Goal: Information Seeking & Learning: Learn about a topic

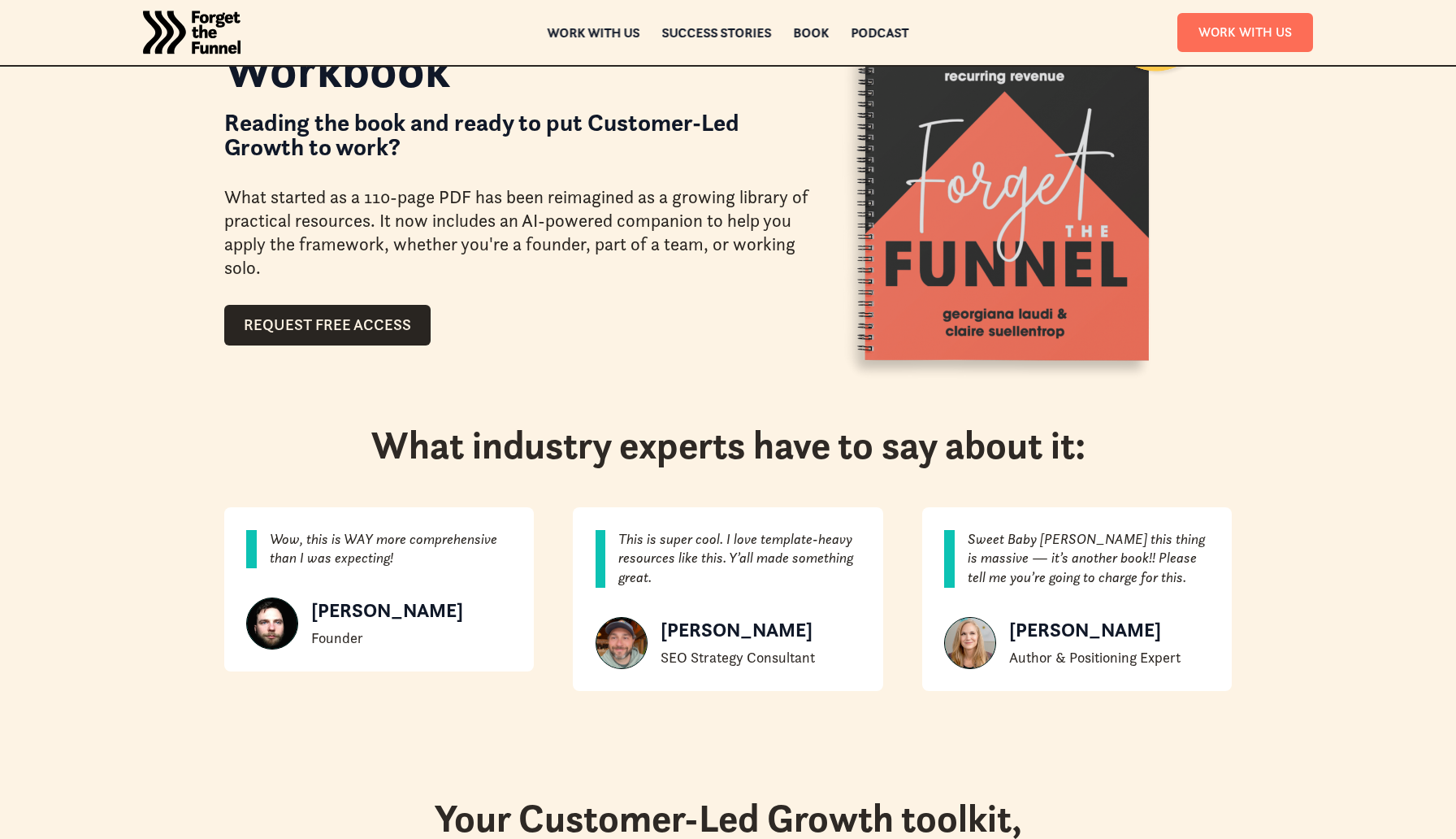
scroll to position [136, 0]
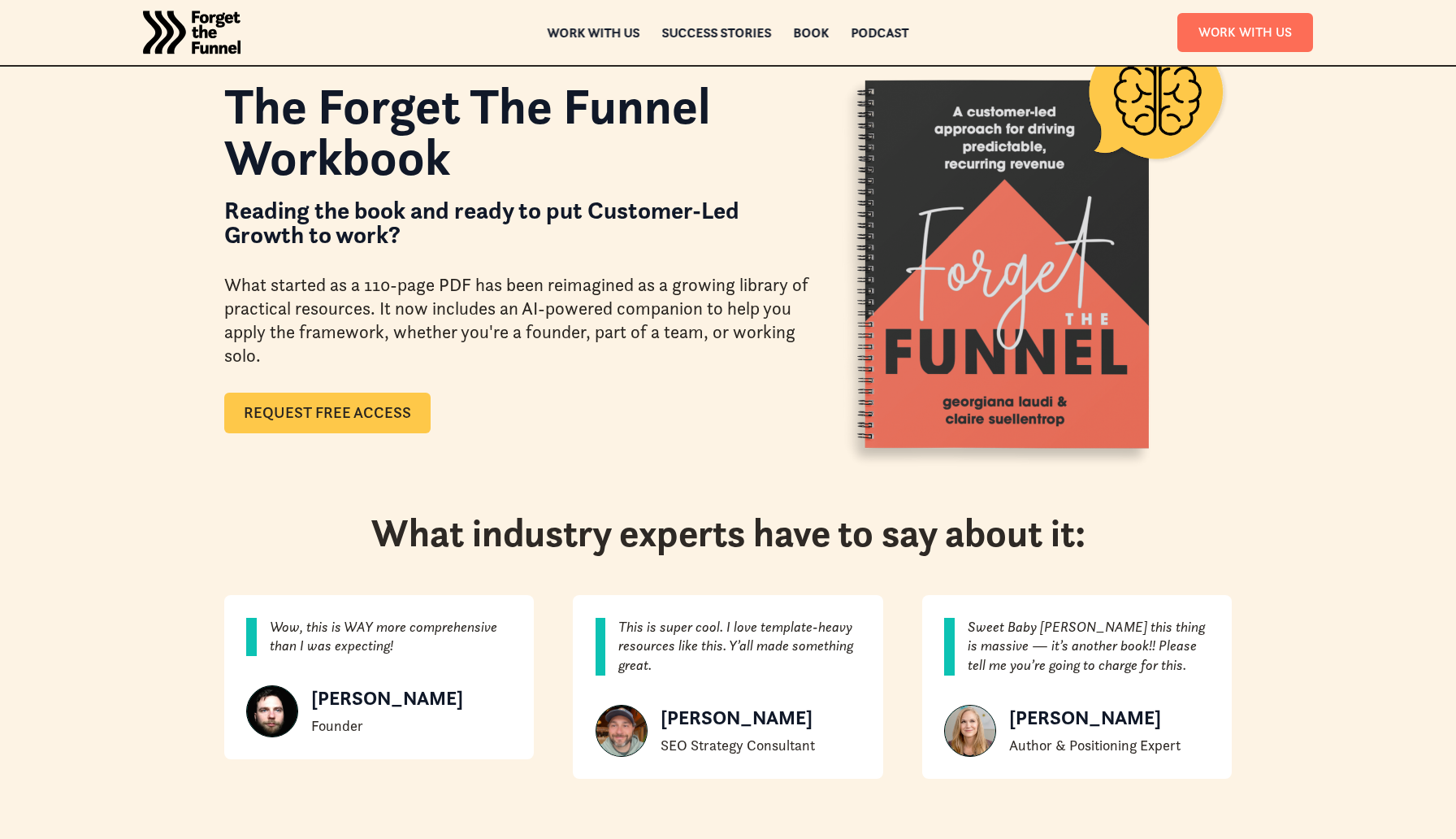
click at [372, 414] on link "Request Free Access" at bounding box center [327, 413] width 207 height 40
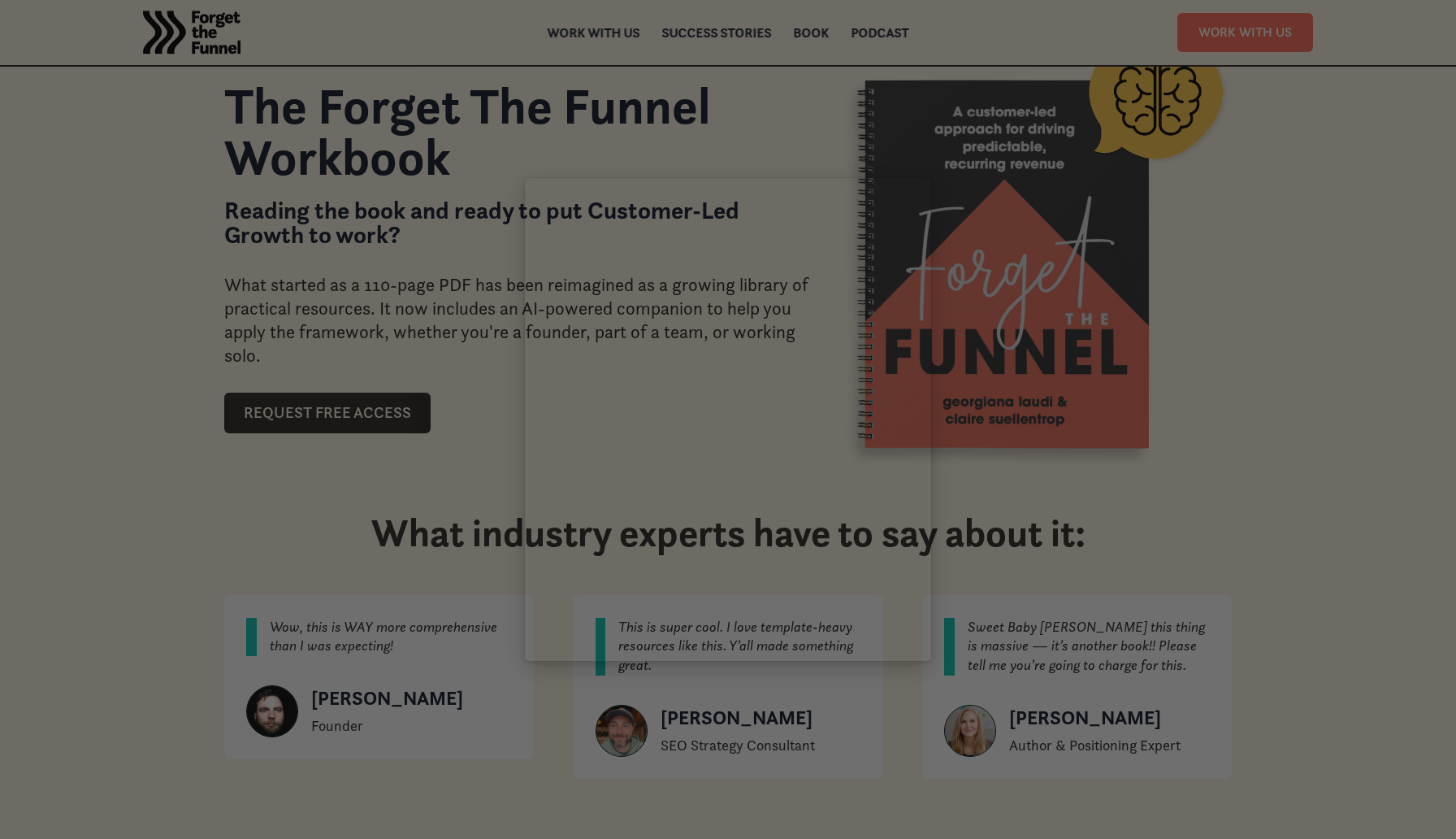
click at [1278, 489] on div at bounding box center [728, 419] width 1456 height 839
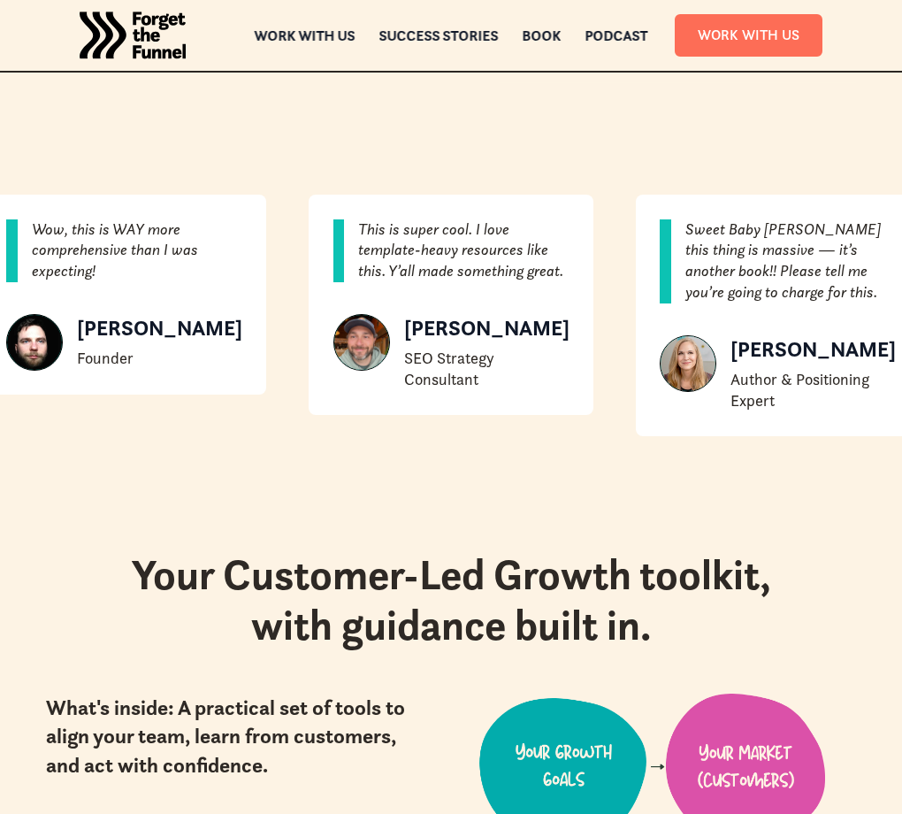
scroll to position [579, 0]
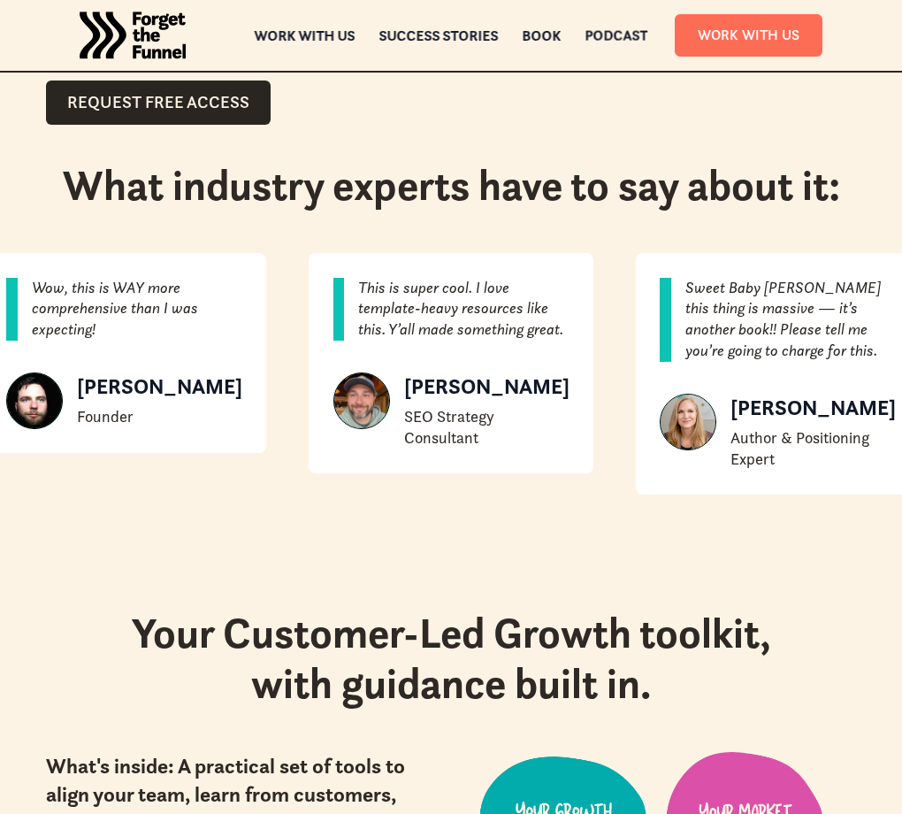
click at [609, 39] on div "Podcast" at bounding box center [617, 35] width 63 height 12
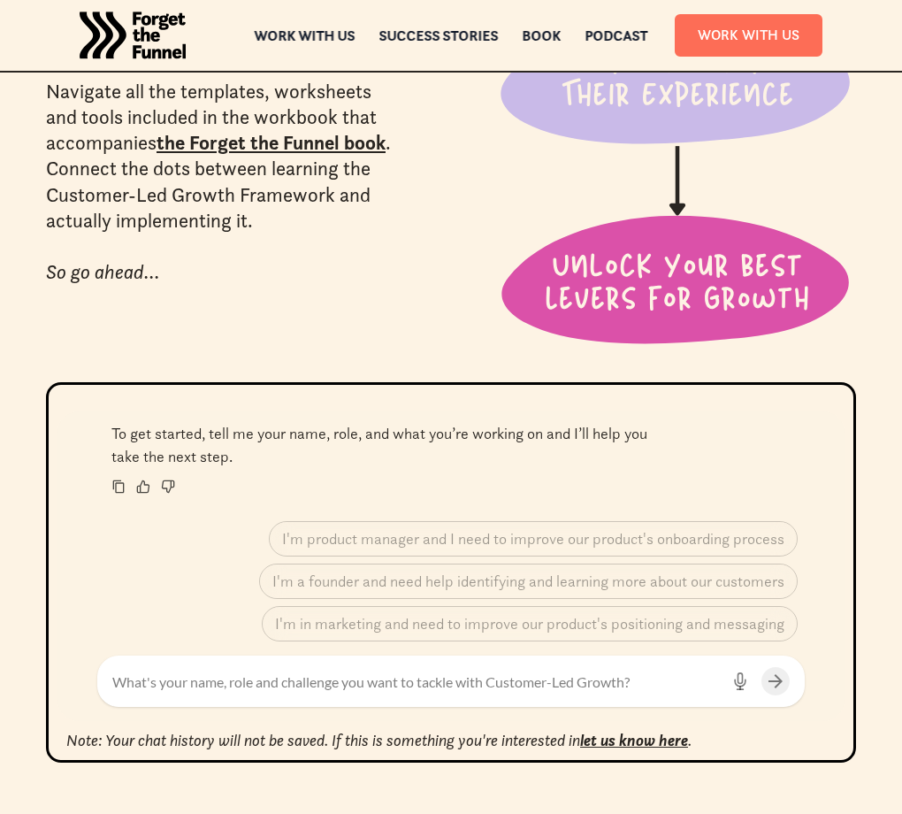
scroll to position [411, 0]
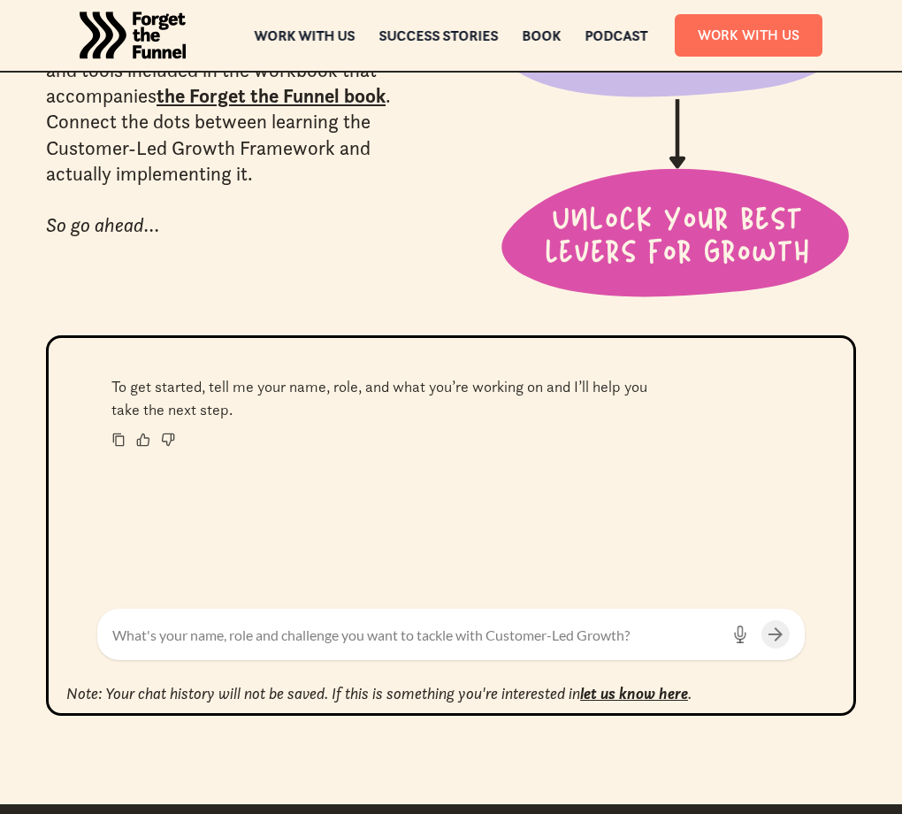
click at [257, 632] on textarea at bounding box center [415, 637] width 607 height 24
type textarea "C"
type textarea "Caitlin, marketing, and we need to increase revenue and customer acquisition"
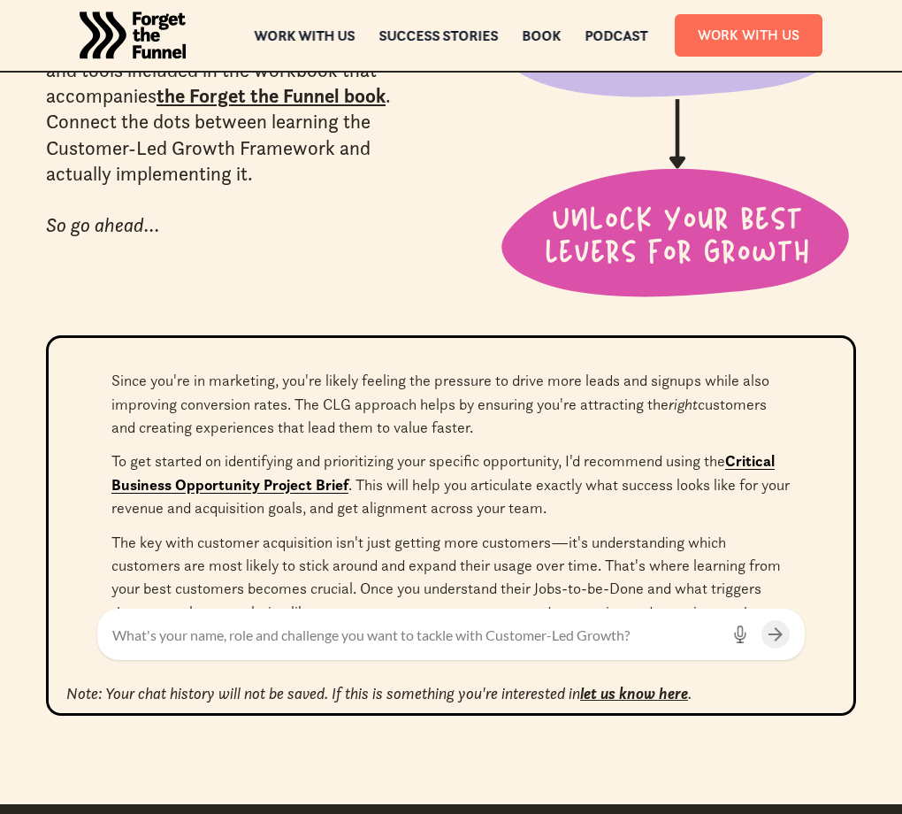
scroll to position [254, 0]
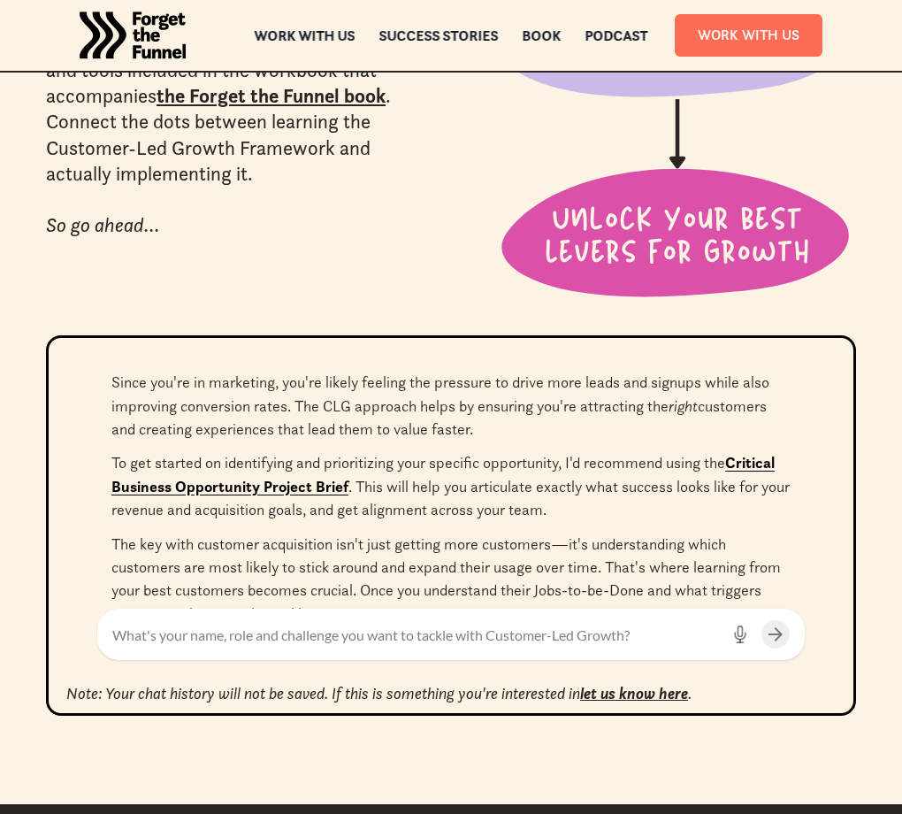
click at [326, 464] on link "Critical Business Opportunity Project Brief" at bounding box center [442, 474] width 663 height 42
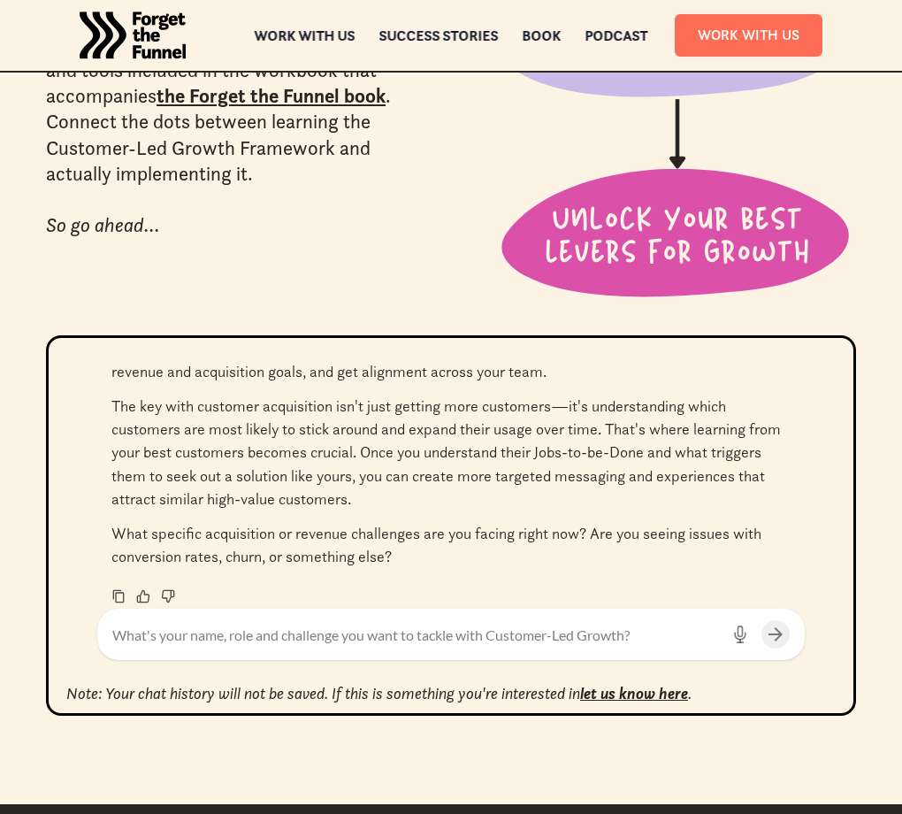
scroll to position [390, 0]
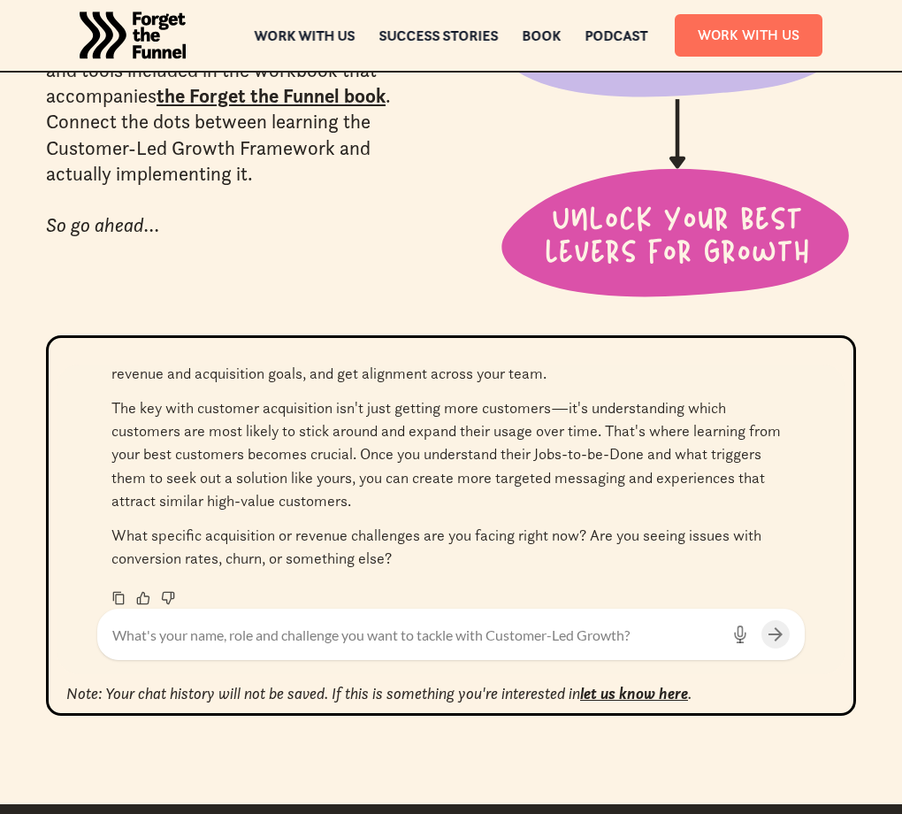
click at [295, 638] on textarea at bounding box center [415, 637] width 607 height 24
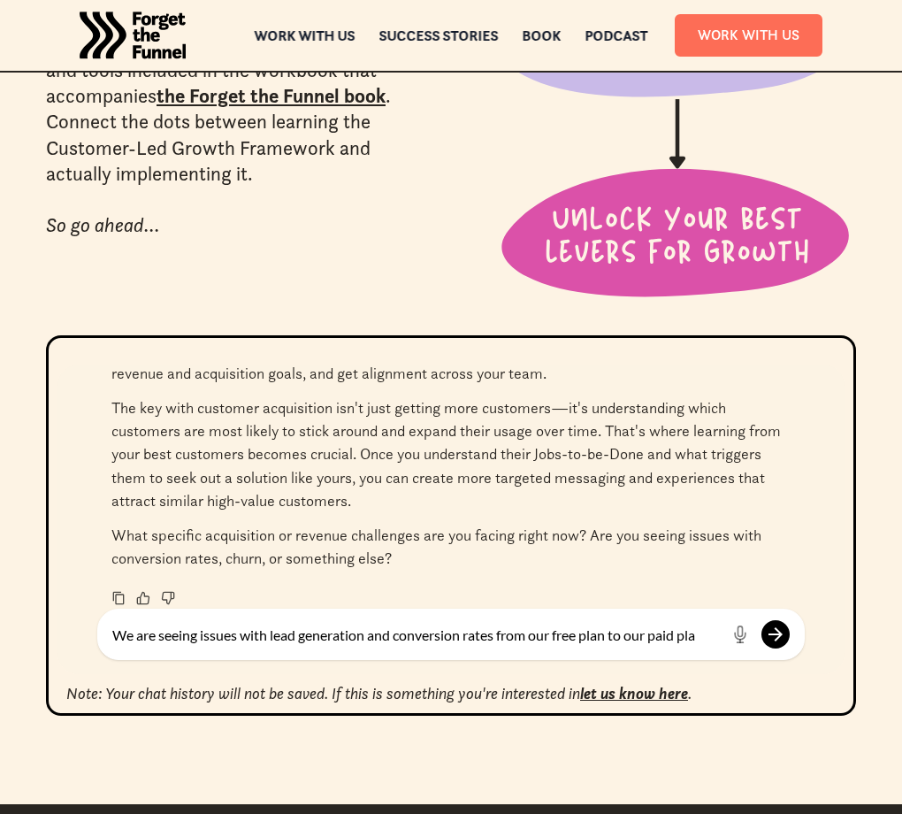
type textarea "We are seeing issues with lead generation and conversion rates from our free pl…"
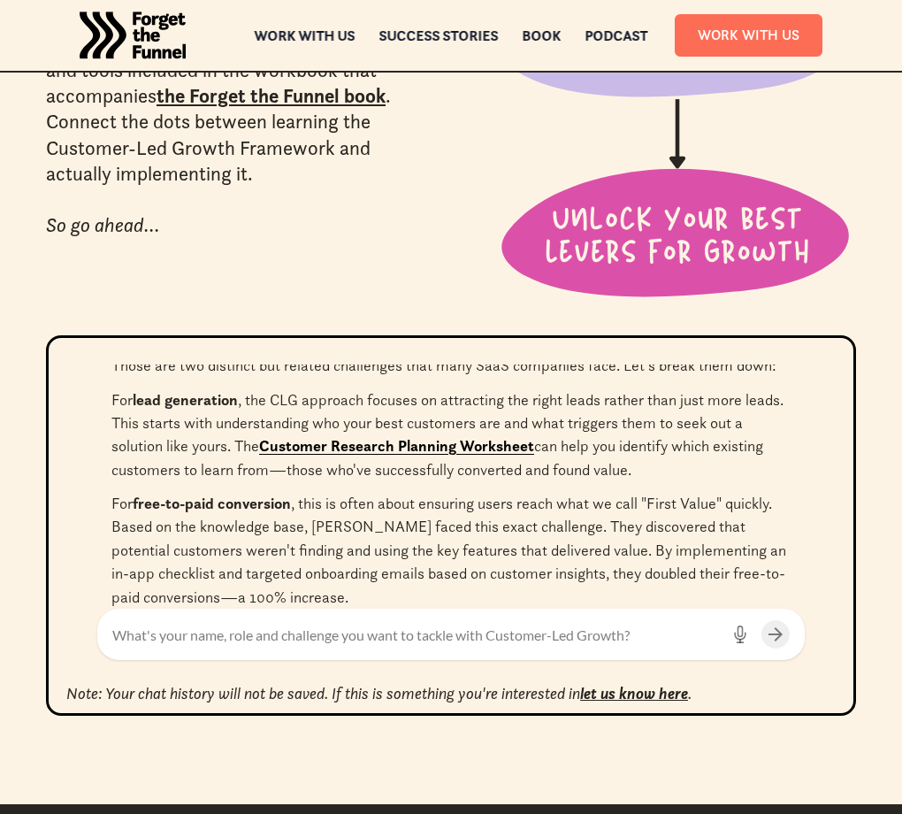
scroll to position [760, 0]
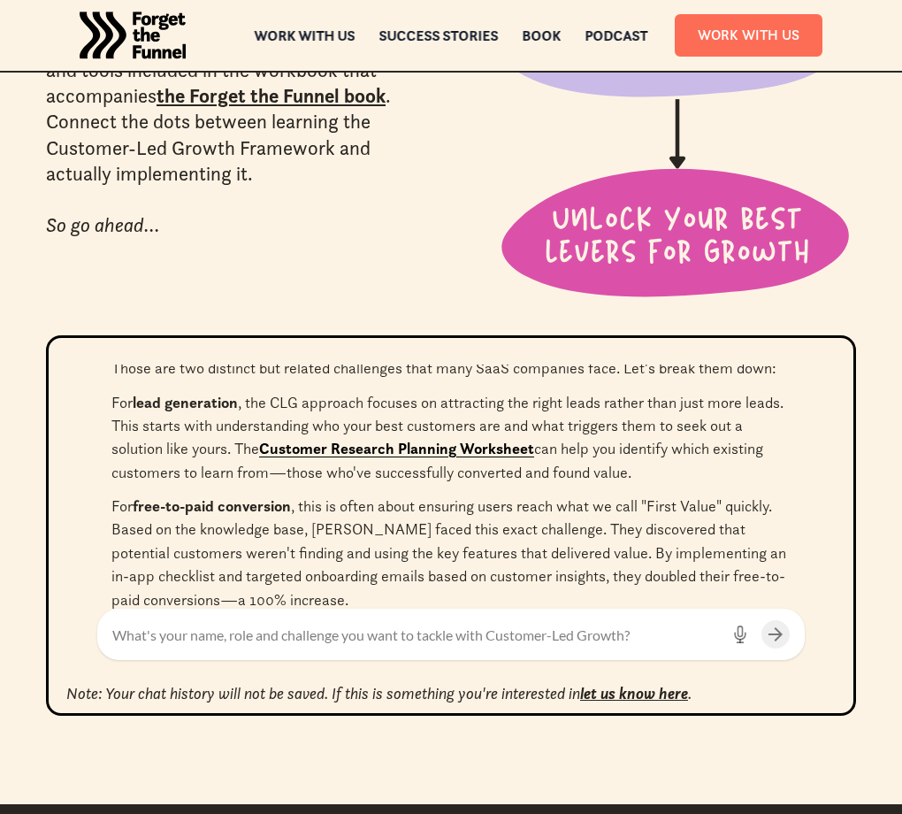
click at [408, 439] on link "Customer Research Planning Worksheet" at bounding box center [396, 448] width 275 height 19
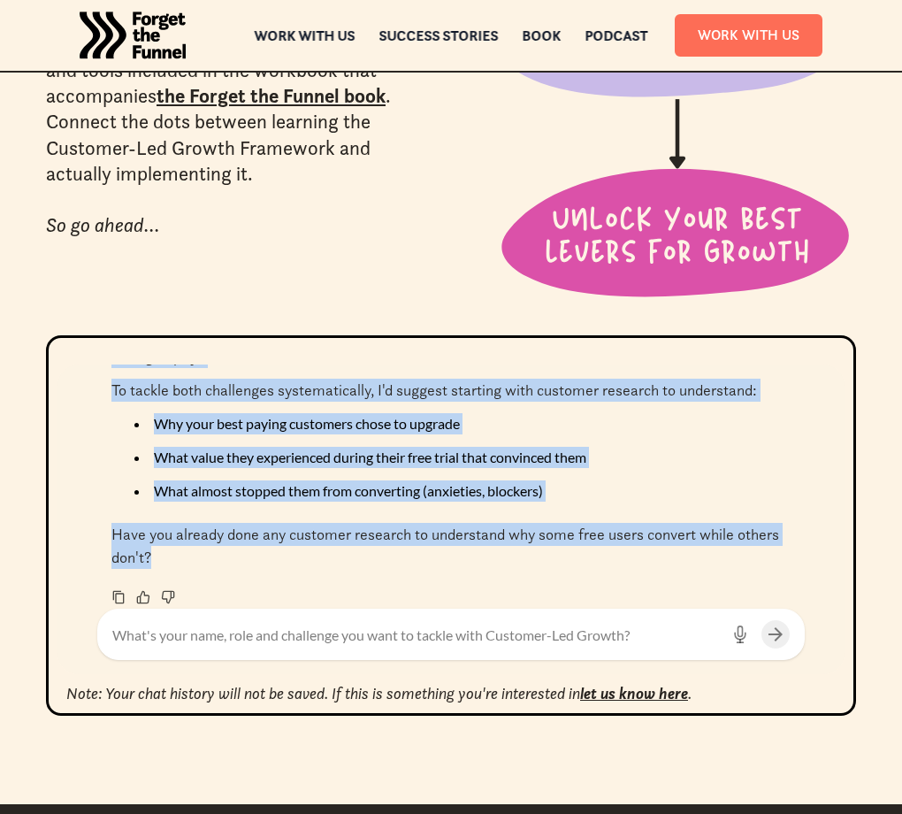
scroll to position [1085, 0]
drag, startPoint x: 600, startPoint y: 393, endPoint x: 602, endPoint y: 604, distance: 211.4
click at [602, 604] on div "To get started, tell me your name, role, and what you’re working on and I’ll he…" at bounding box center [450, 486] width 787 height 244
copy div "y implementing an in-app checklist and targeted onboarding emails based on cust…"
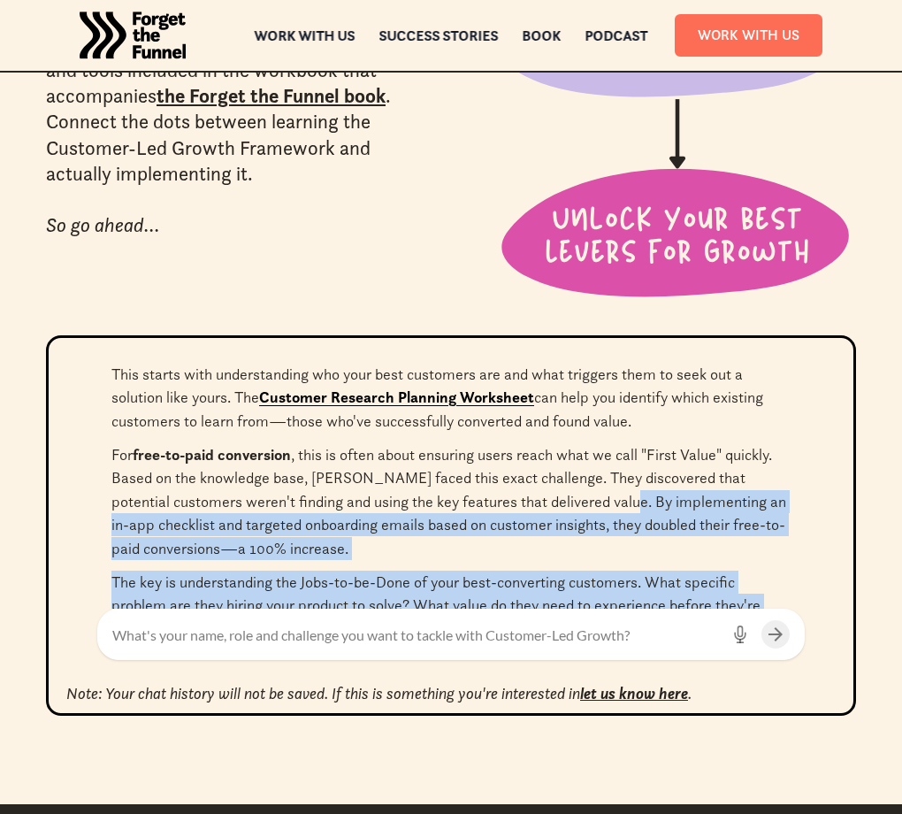
scroll to position [809, 0]
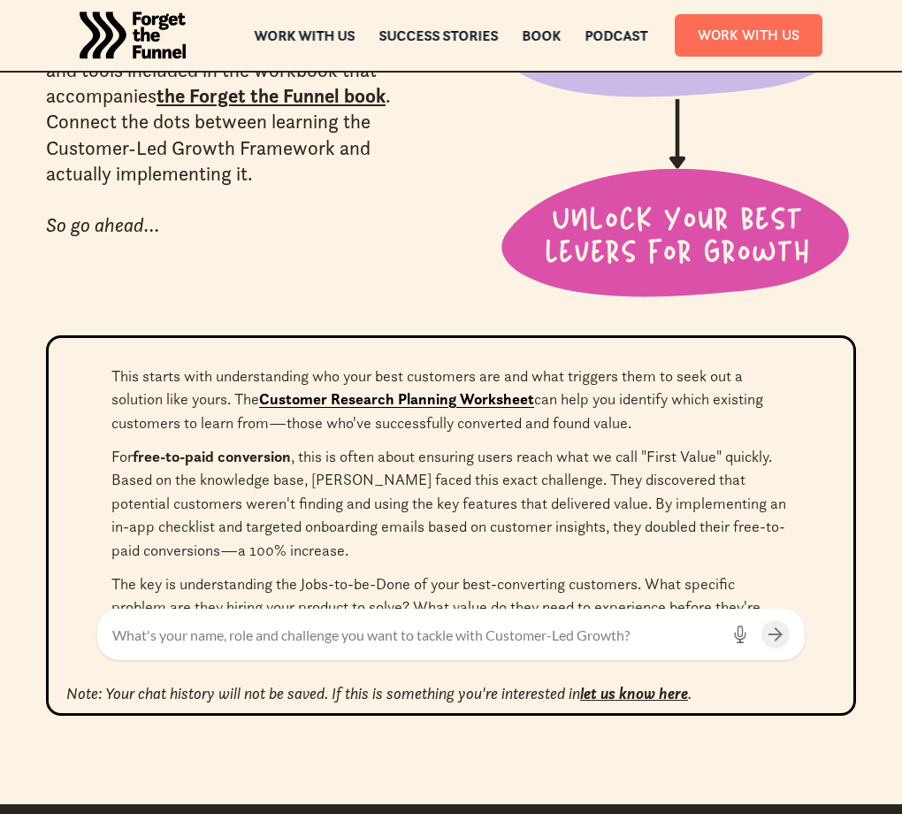
click at [433, 472] on p "For free-to-paid conversion , this is often about ensuring users reach what we …" at bounding box center [450, 503] width 679 height 117
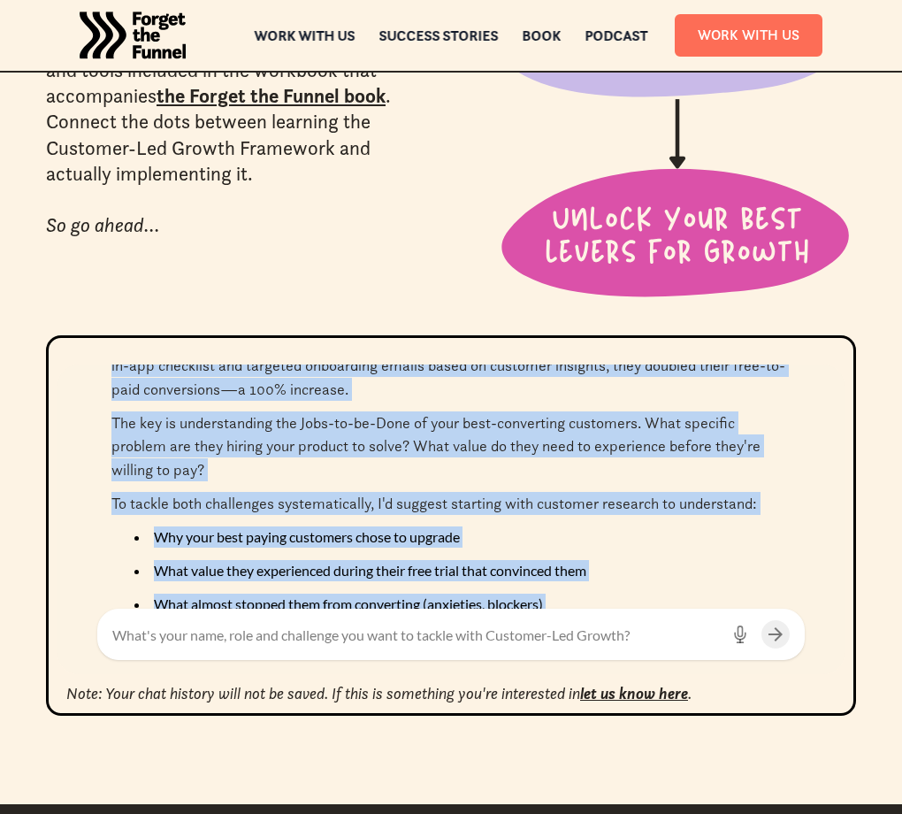
scroll to position [1085, 0]
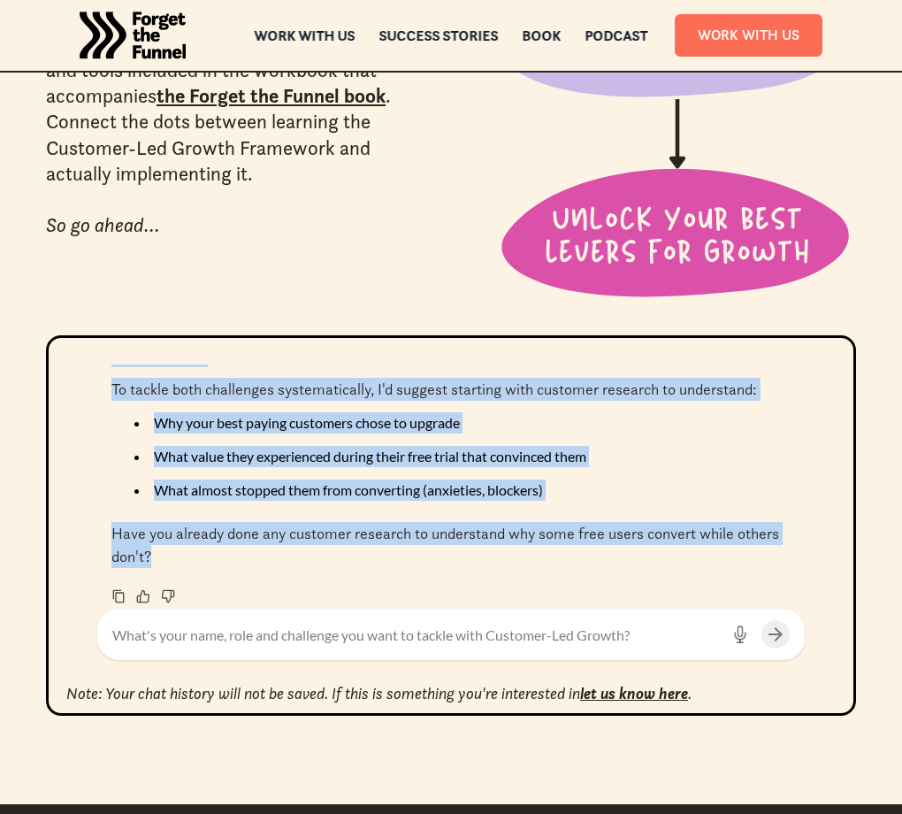
drag, startPoint x: 113, startPoint y: 457, endPoint x: 273, endPoint y: 640, distance: 242.6
click at [273, 640] on div "To get started, tell me your name, role, and what you’re working on and I’ll he…" at bounding box center [450, 519] width 787 height 310
copy div "Those are two distinct but related challenges that many SaaS companies face. Le…"
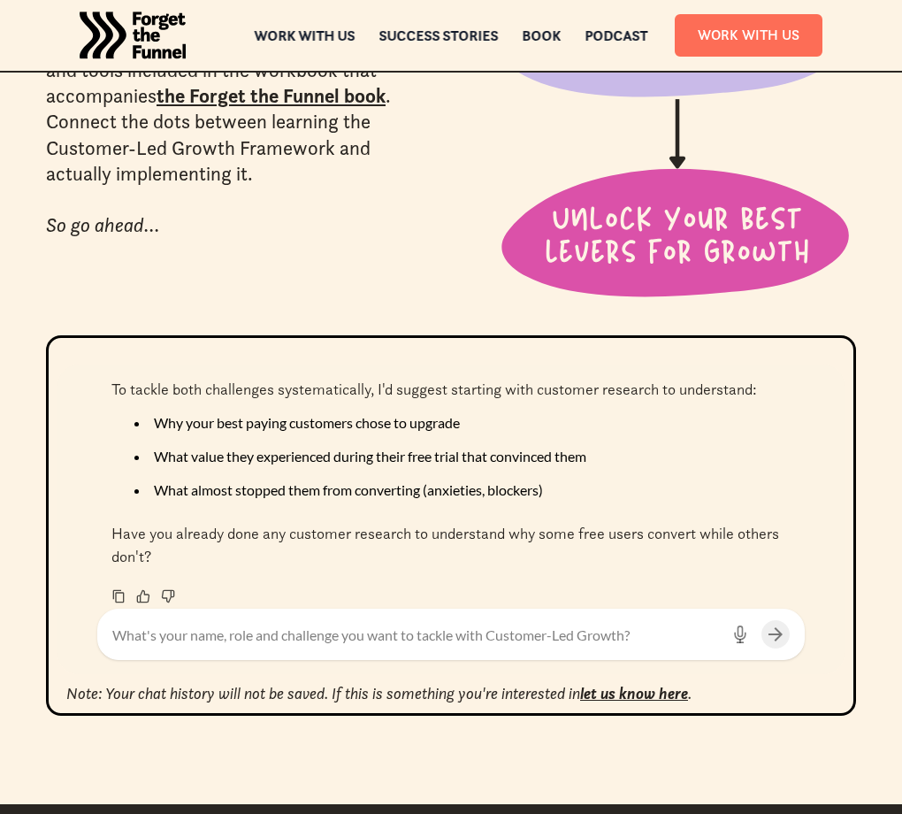
click at [397, 634] on textarea at bounding box center [415, 637] width 607 height 24
type textarea "we have but i dont think we've drawn real conclusions"
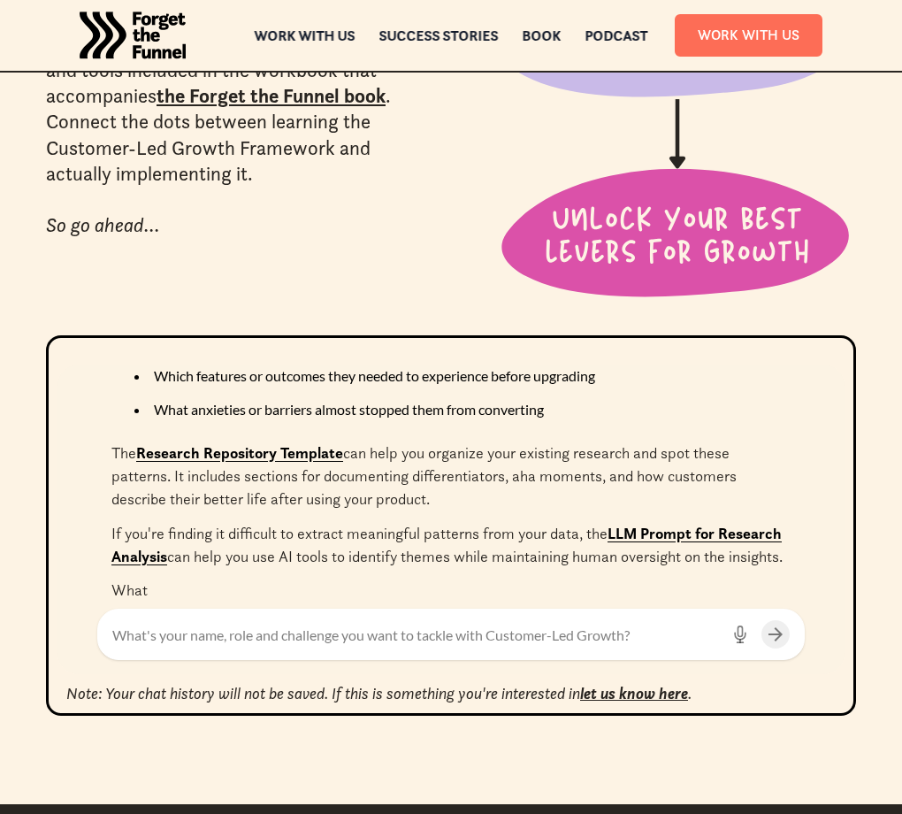
scroll to position [1828, 0]
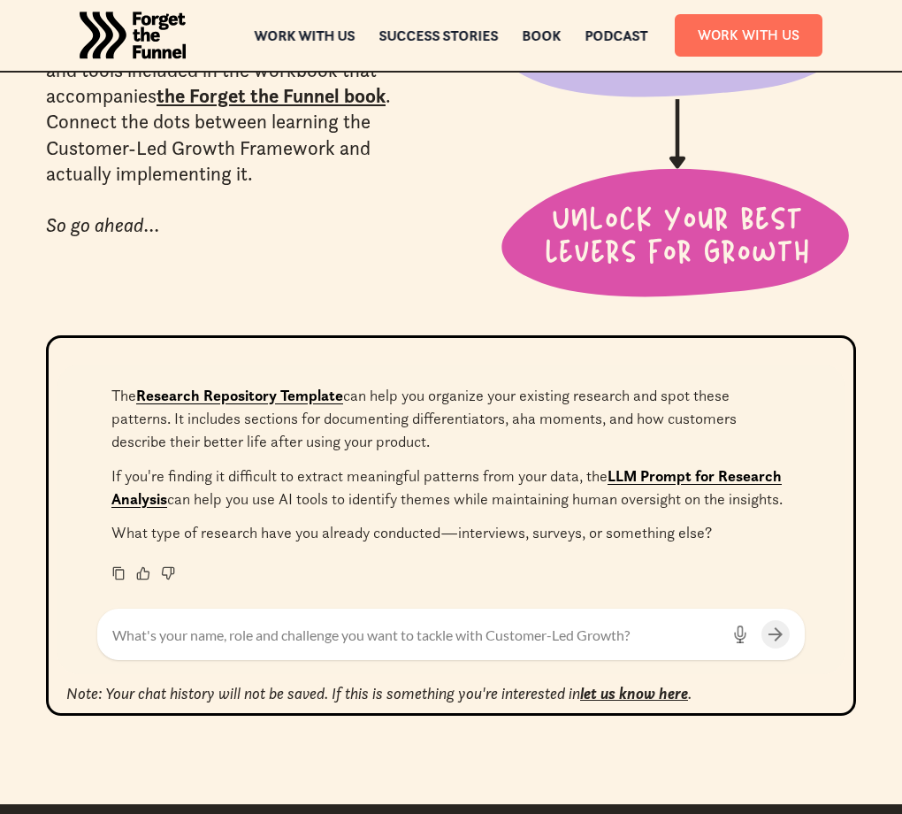
click at [286, 386] on link "Research Repository Template" at bounding box center [239, 395] width 207 height 19
click at [680, 466] on link "LLM Prompt for Research Analysis" at bounding box center [446, 487] width 671 height 42
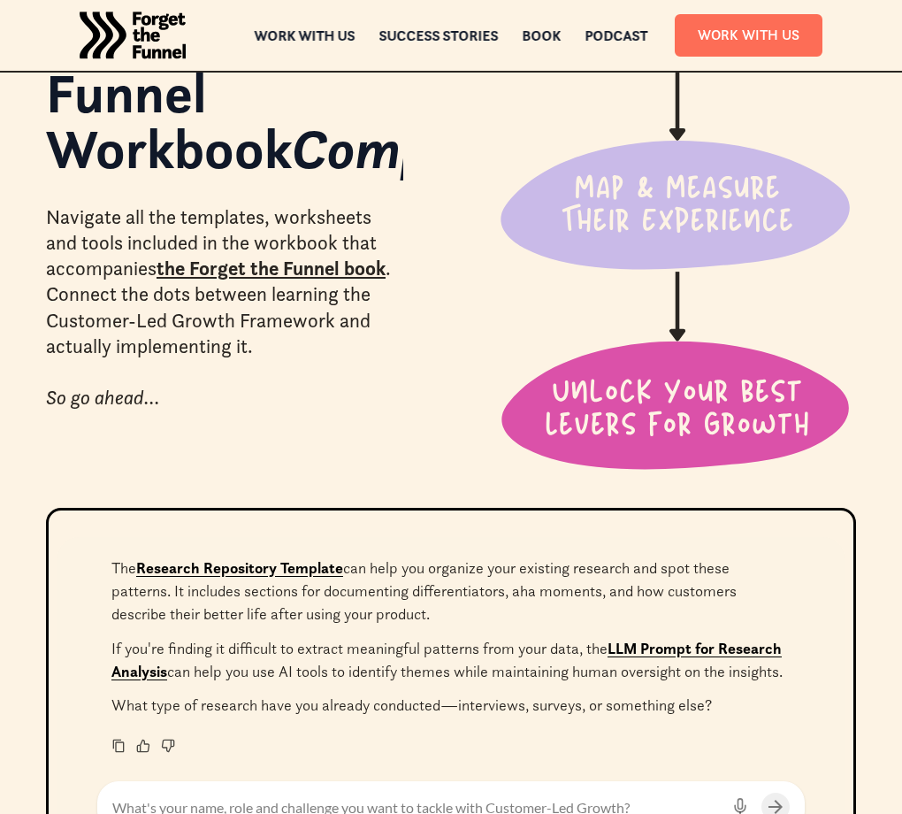
scroll to position [0, 0]
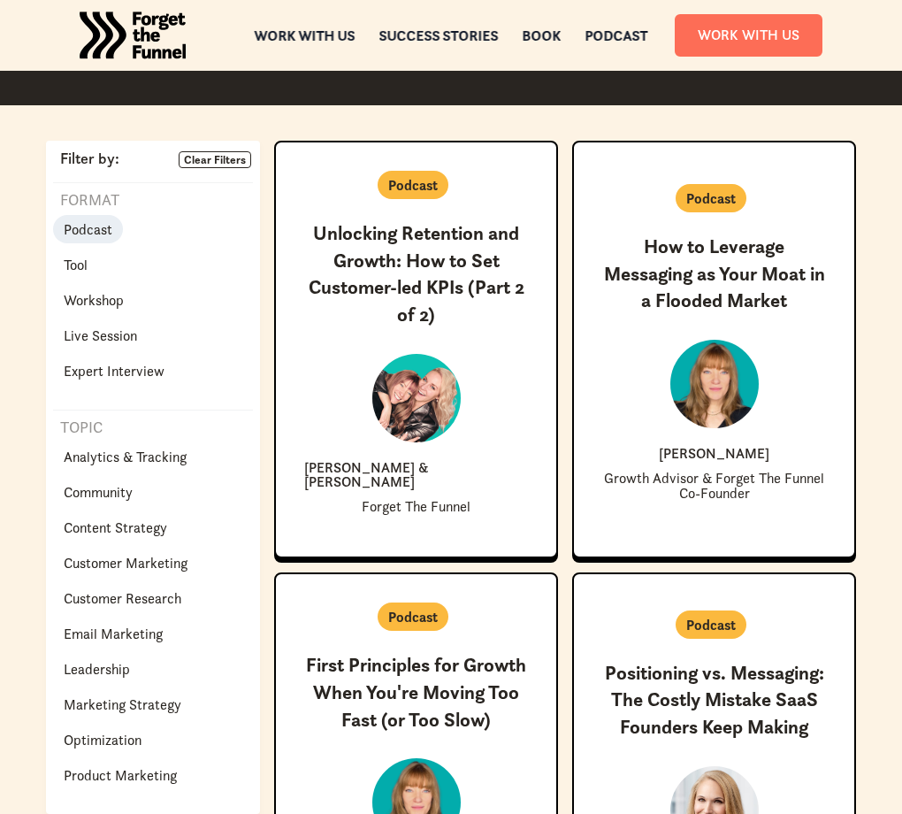
scroll to position [402, 0]
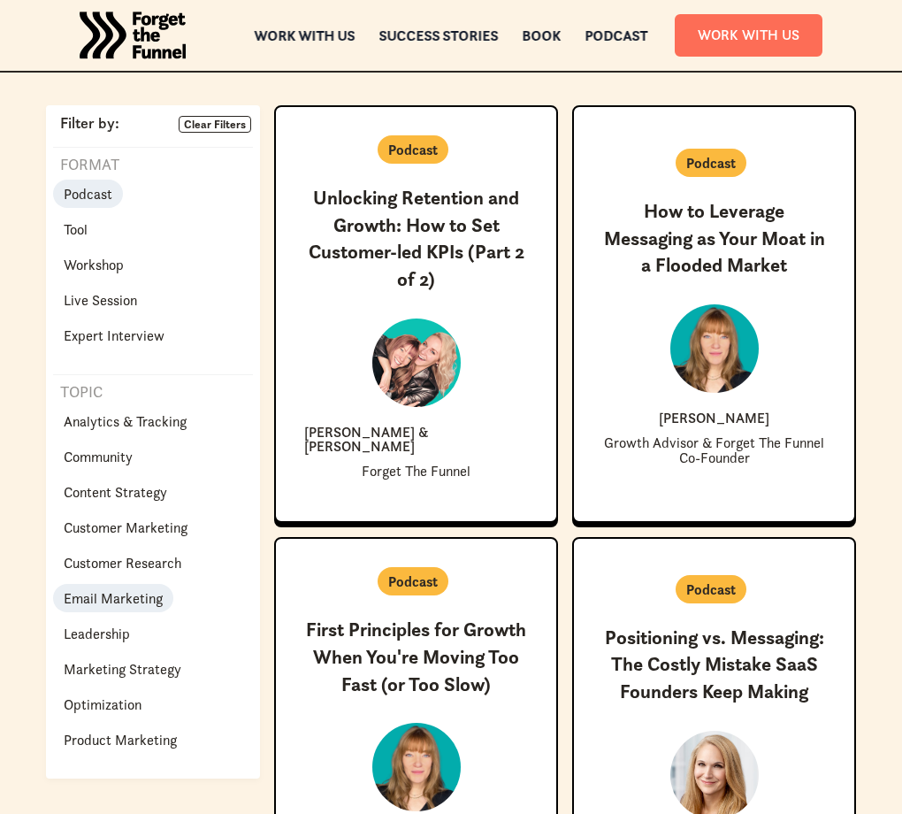
click at [111, 598] on p "Email Marketing" at bounding box center [113, 597] width 99 height 21
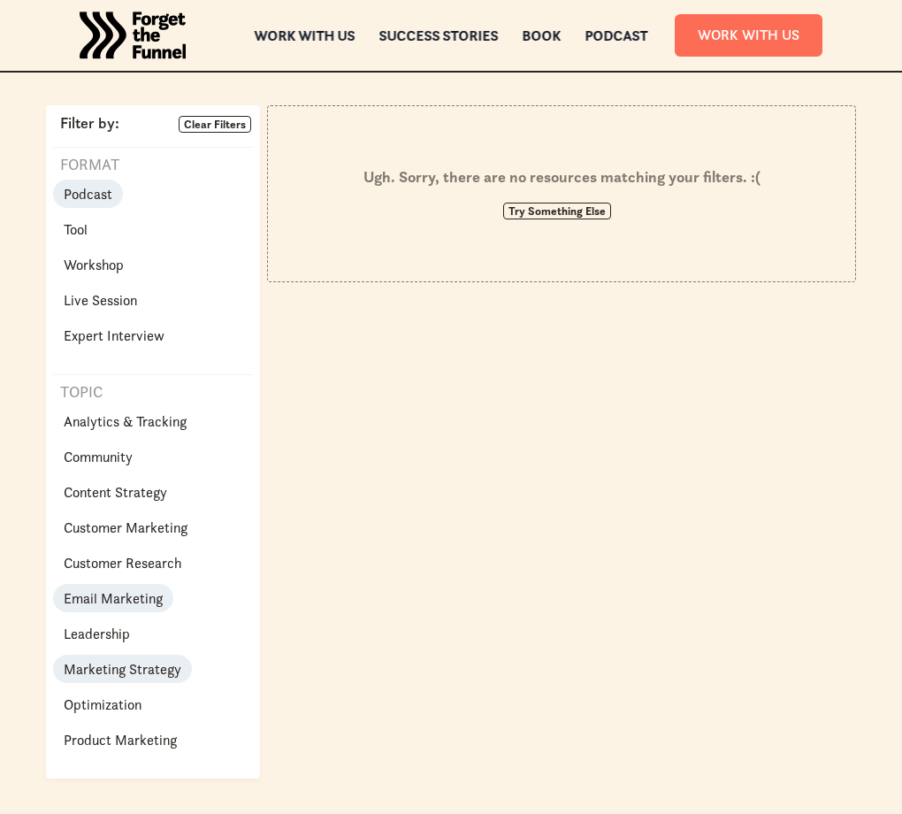
click at [118, 667] on p "Marketing Strategy" at bounding box center [123, 668] width 118 height 21
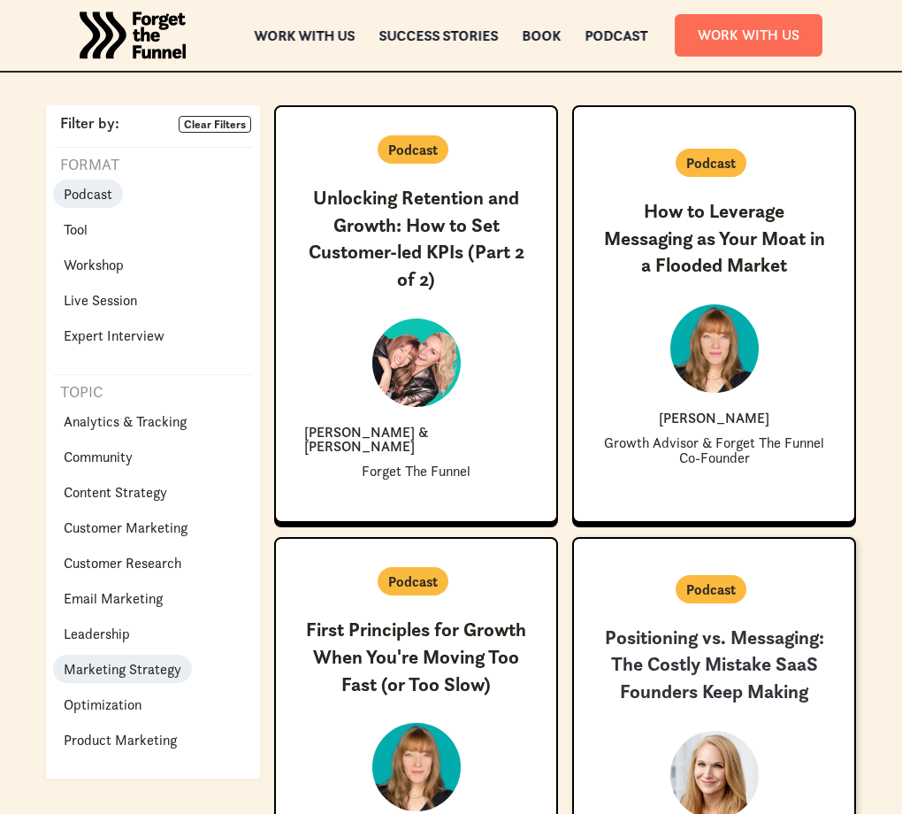
scroll to position [577, 0]
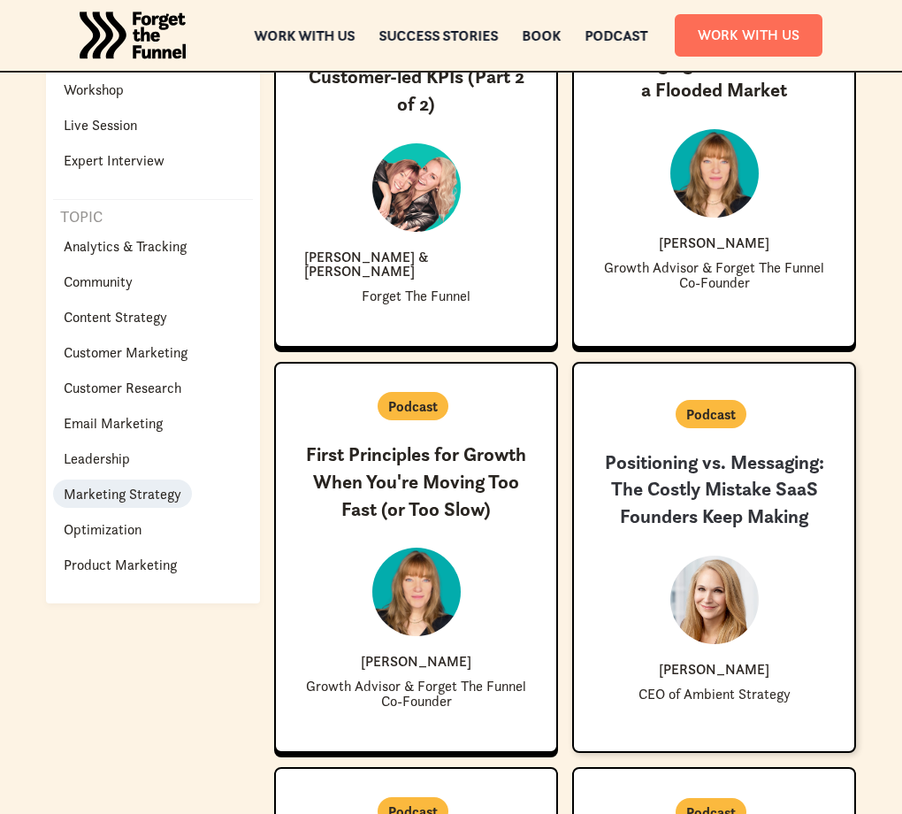
click at [755, 552] on div "New ✨ Coming Soon Positioning vs. Messaging: The Costly Mistake SaaS Founders K…" at bounding box center [714, 575] width 224 height 252
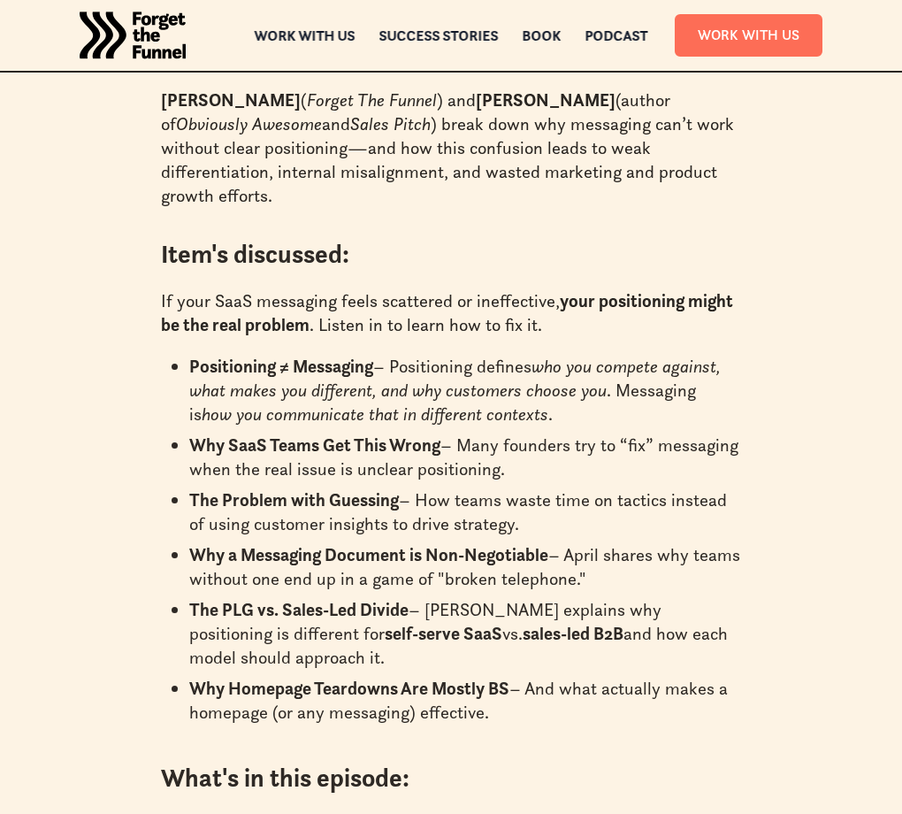
scroll to position [1383, 0]
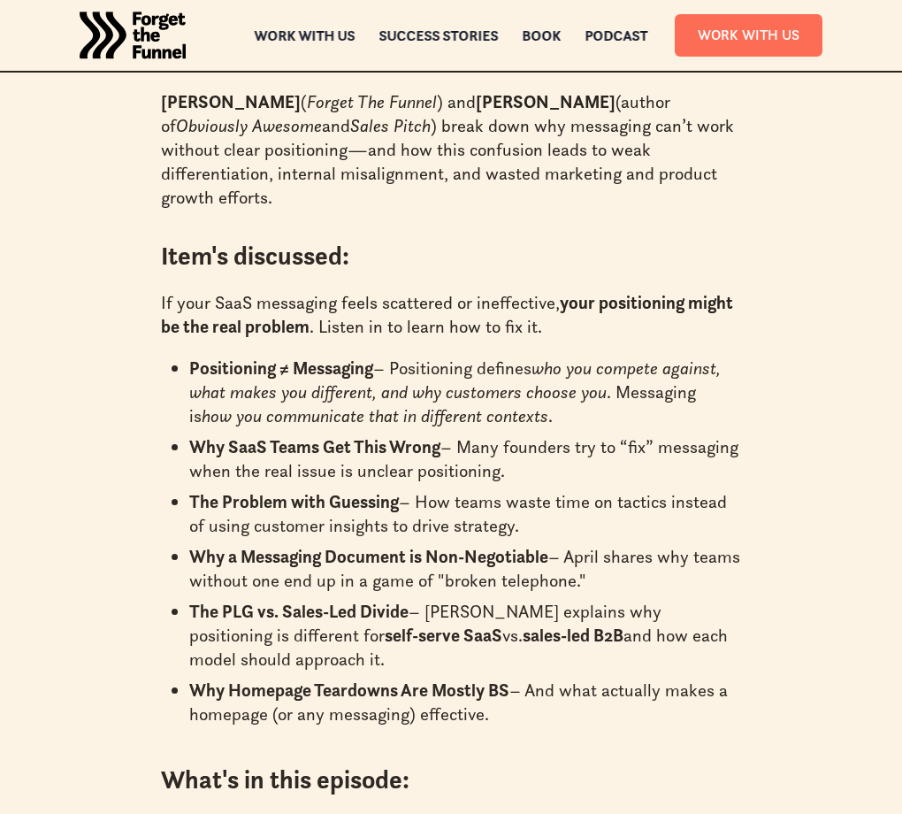
click at [75, 548] on div "Too many SaaS founders and GMT leaders confuse positioning with messaging —and …" at bounding box center [451, 541] width 846 height 1095
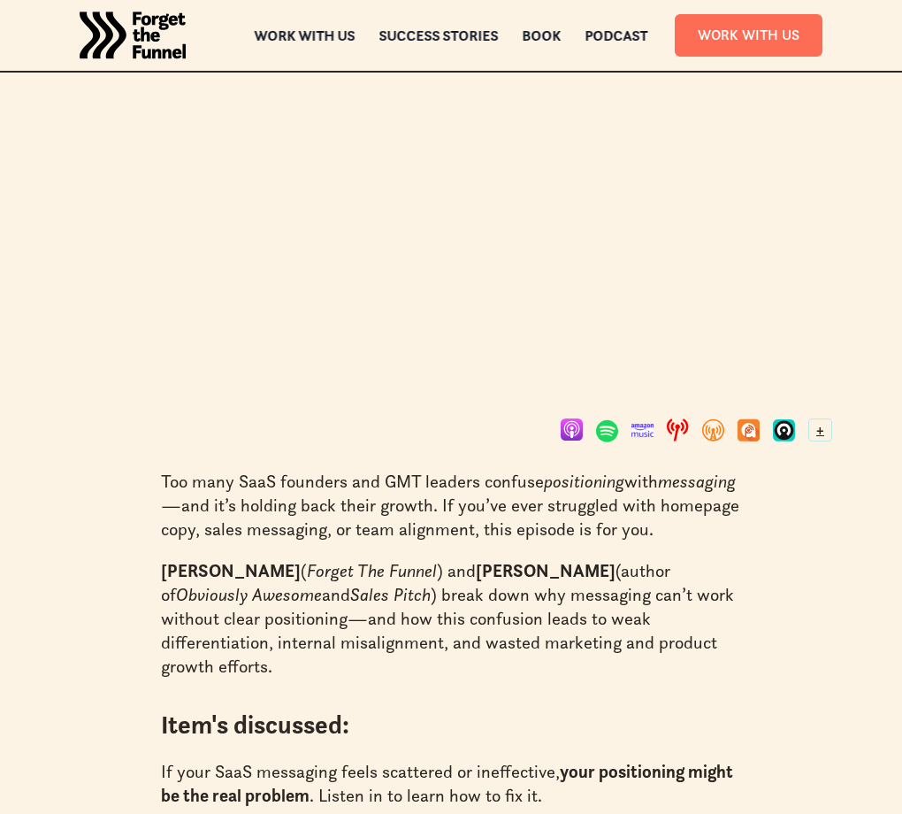
scroll to position [1038, 0]
